Goal: Task Accomplishment & Management: Manage account settings

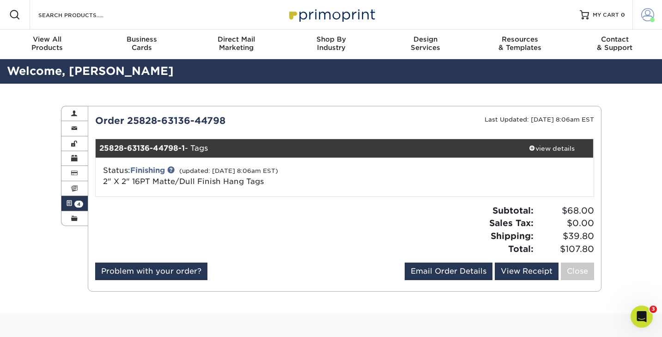
click at [643, 15] on span at bounding box center [647, 14] width 13 height 13
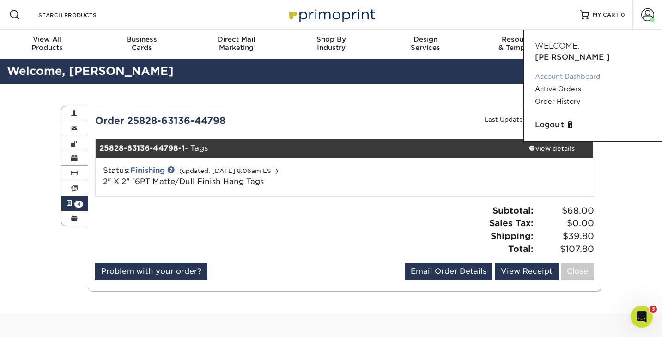
click at [573, 70] on link "Account Dashboard" at bounding box center [593, 76] width 116 height 12
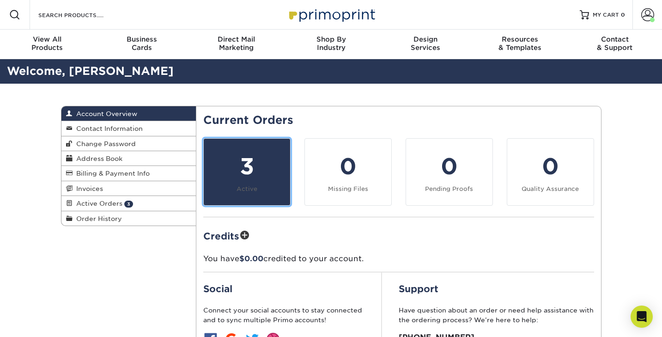
click at [260, 162] on div "3" at bounding box center [246, 166] width 75 height 33
